Goal: Find specific page/section: Find specific page/section

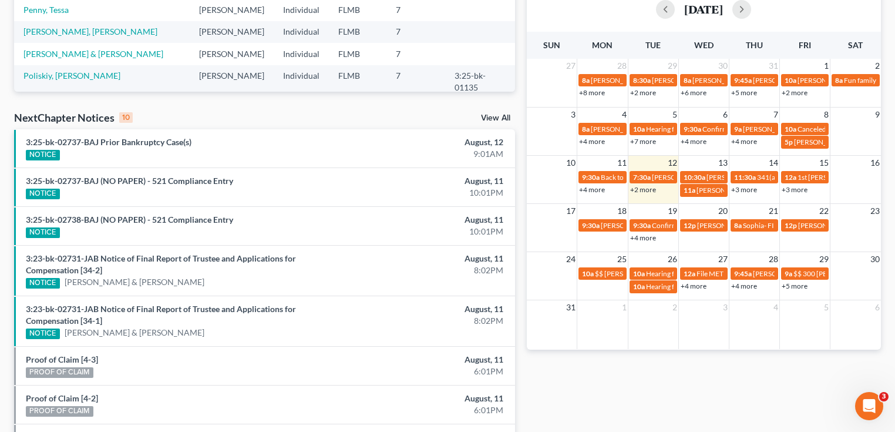
click at [640, 186] on link "+2 more" at bounding box center [643, 189] width 26 height 9
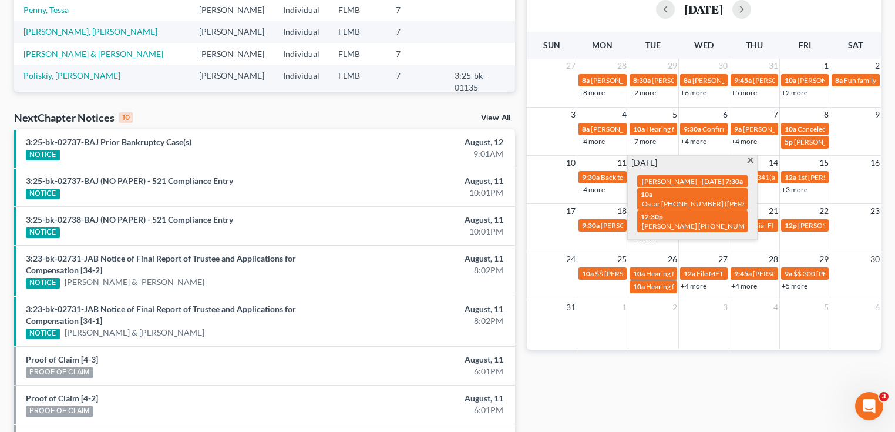
click at [645, 392] on div "Monthly Progress Bankruptcy Bankruptcy [DATE] [DATE] [DATE] [DATE] [DATE] [DATE…" at bounding box center [704, 172] width 366 height 771
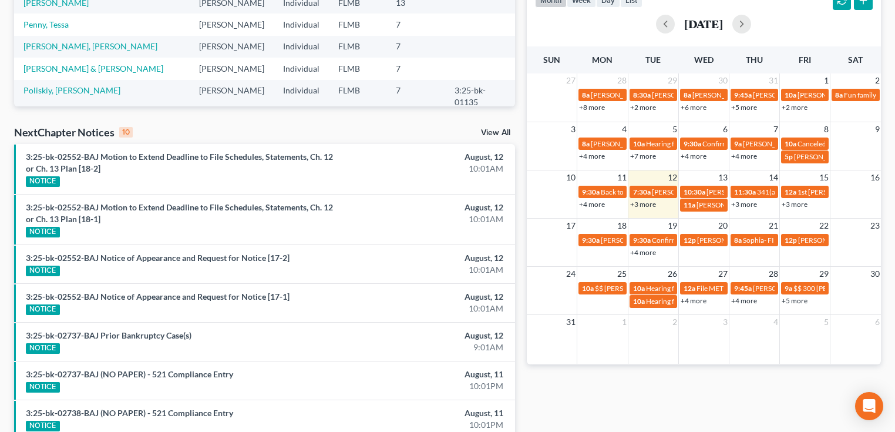
scroll to position [441, 0]
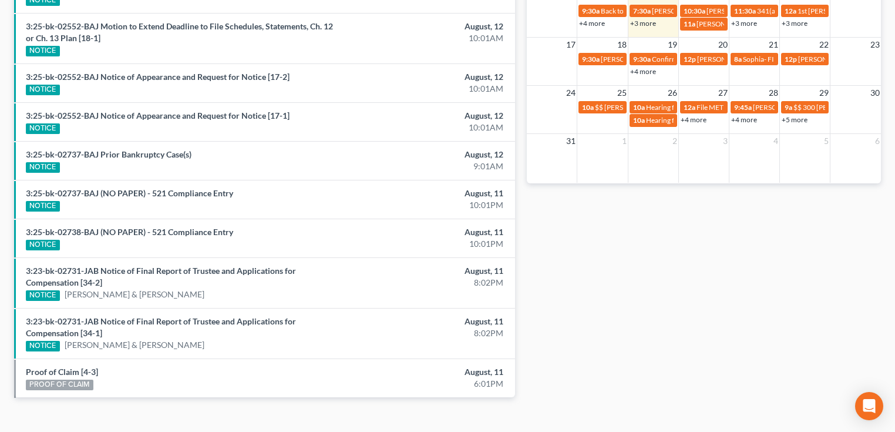
click at [646, 207] on div "Monthly Progress Bankruptcy Bankruptcy [DATE] [DATE] [DATE] [DATE] [DATE] [DATE…" at bounding box center [704, 18] width 366 height 795
click at [648, 23] on link "+3 more" at bounding box center [643, 23] width 26 height 9
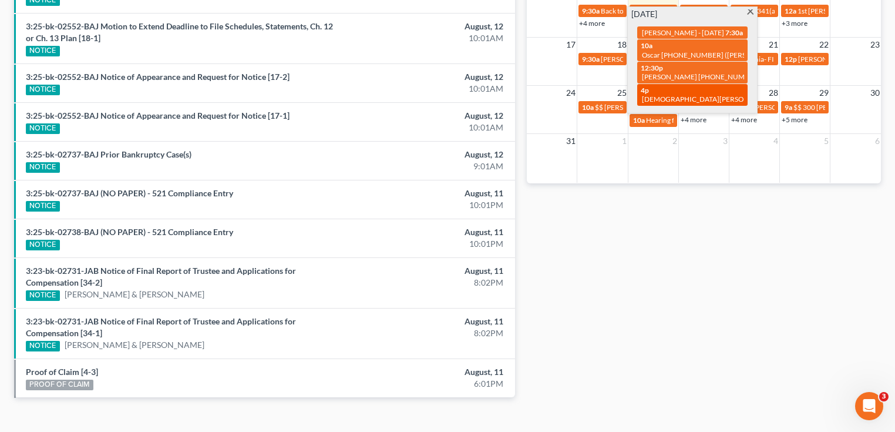
click at [664, 100] on span "Cristie Dinges 904-524-3558" at bounding box center [740, 99] width 196 height 9
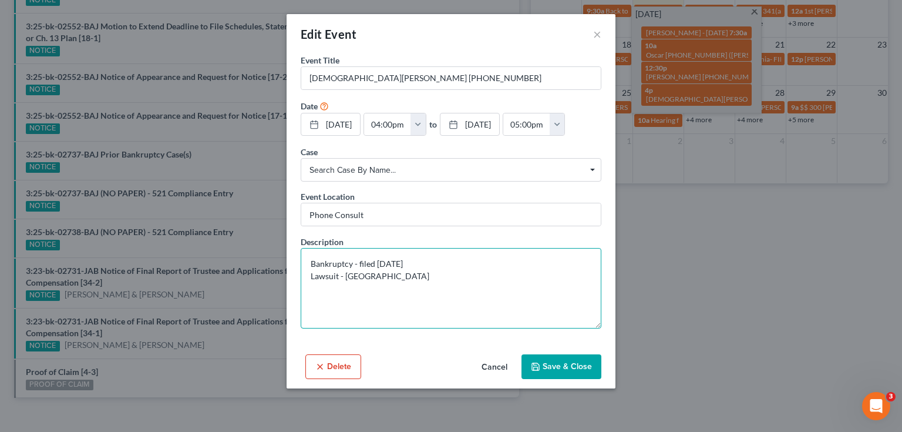
drag, startPoint x: 477, startPoint y: 275, endPoint x: 375, endPoint y: 253, distance: 104.4
click at [374, 252] on textarea "Bankruptcy - filed 20 years ago Lawsuit - Duval County" at bounding box center [451, 288] width 301 height 80
click at [545, 293] on textarea "Bankruptcy - filed 20 years ago Lawsuit - Duval County" at bounding box center [451, 288] width 301 height 80
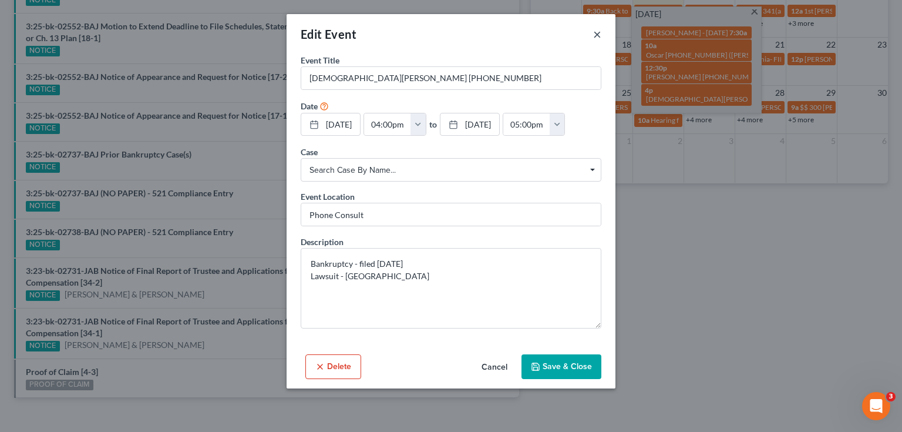
click at [598, 29] on button "×" at bounding box center [597, 34] width 8 height 14
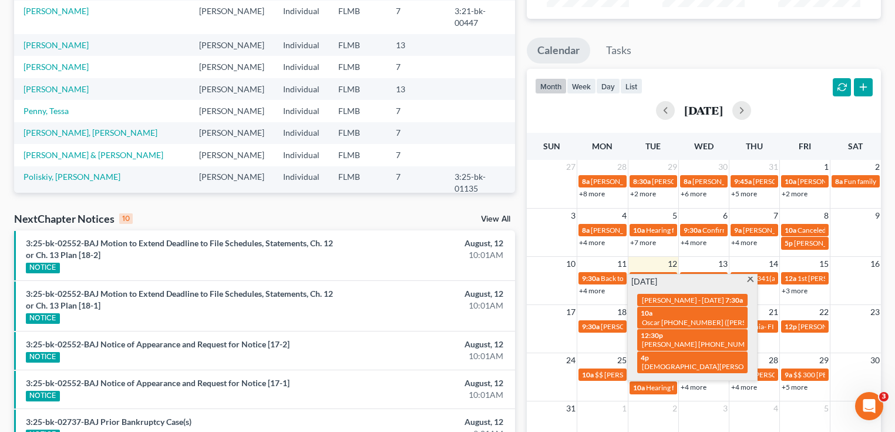
scroll to position [65, 0]
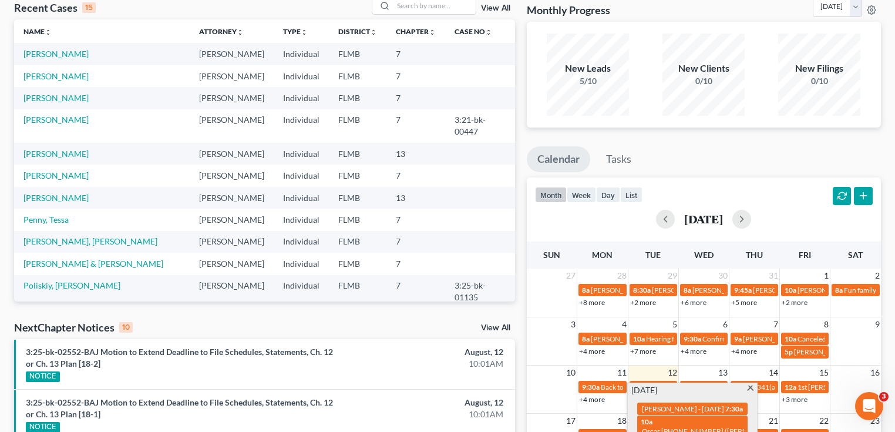
click at [723, 144] on div "Monthly Progress Bankruptcy Bankruptcy [DATE] [DATE] [DATE] [DATE] [DATE] [DATE…" at bounding box center [704, 393] width 366 height 795
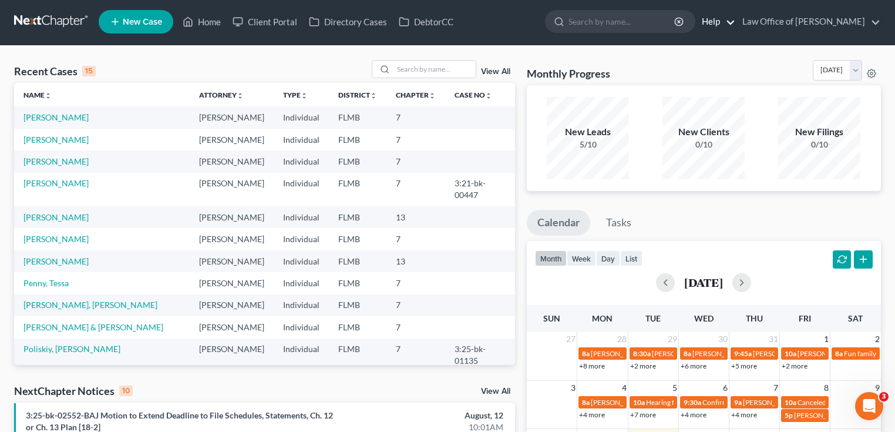
scroll to position [0, 0]
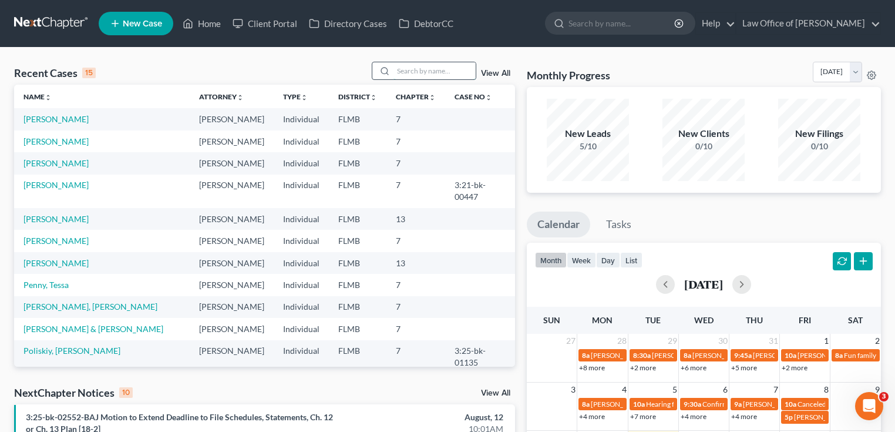
click at [411, 75] on input "search" at bounding box center [434, 70] width 82 height 17
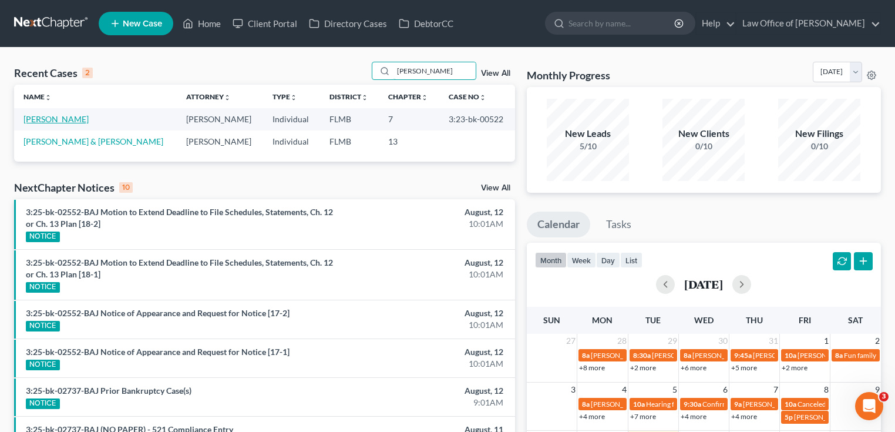
type input "maria"
click at [57, 114] on link "Delgado-Loubriel, Maria" at bounding box center [55, 119] width 65 height 10
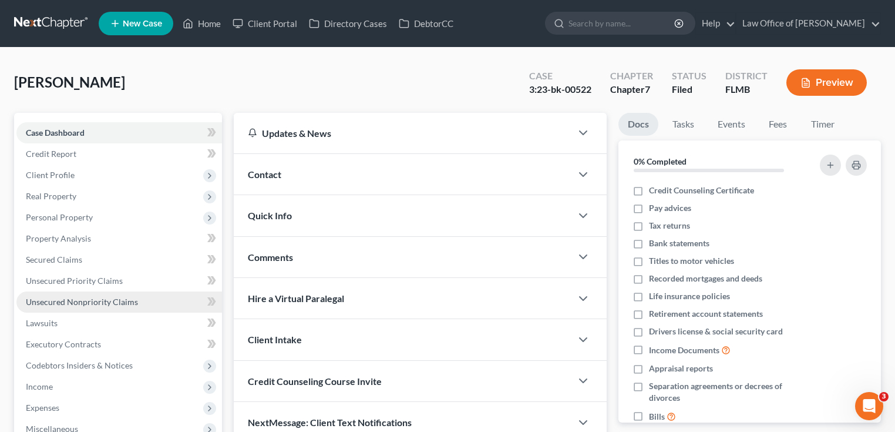
click at [78, 303] on span "Unsecured Nonpriority Claims" at bounding box center [82, 302] width 112 height 10
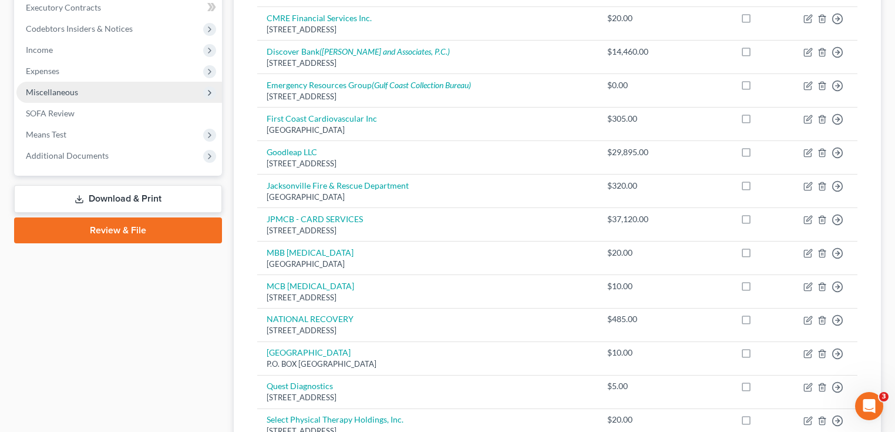
scroll to position [235, 0]
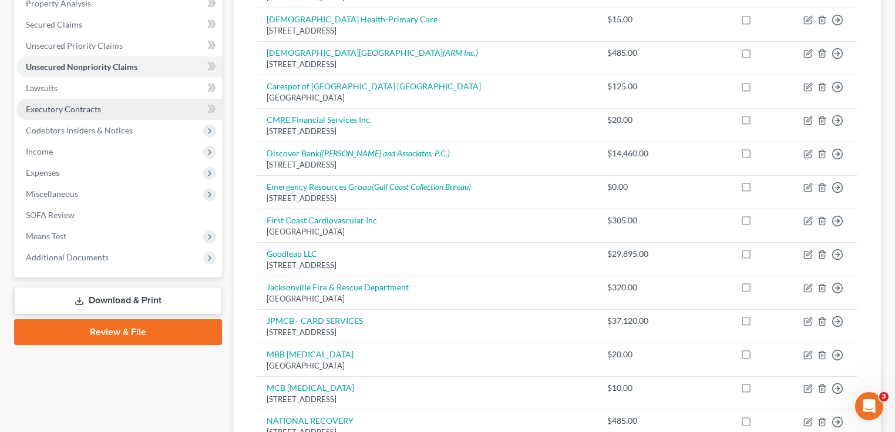
click at [70, 108] on span "Executory Contracts" at bounding box center [63, 109] width 75 height 10
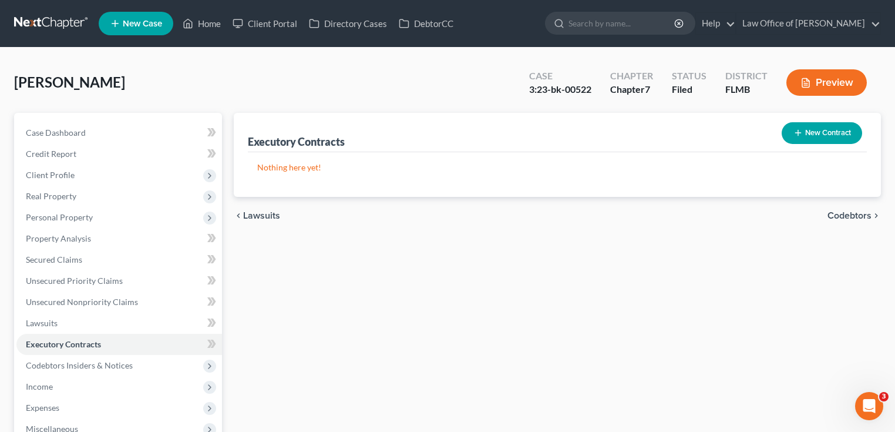
click at [259, 60] on div "Delgado-Loubriel, Maria Upgraded Case 3:23-bk-00522 Chapter Chapter 7 Status Fi…" at bounding box center [447, 325] width 895 height 555
